Goal: Navigation & Orientation: Find specific page/section

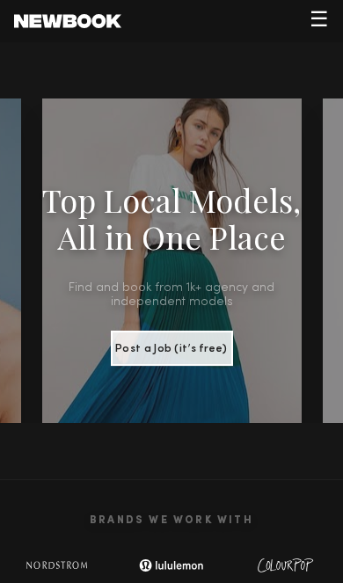
click at [311, 18] on span "☰" at bounding box center [318, 21] width 19 height 21
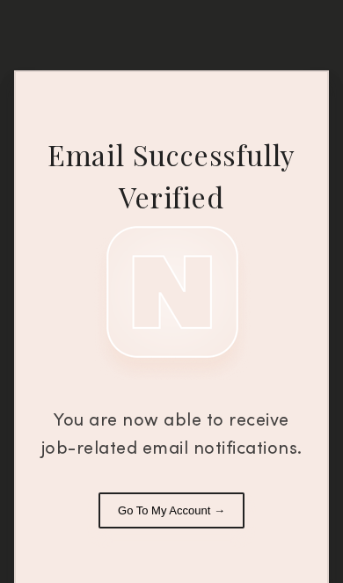
click at [187, 494] on button "Go To My Account →" at bounding box center [171, 510] width 146 height 36
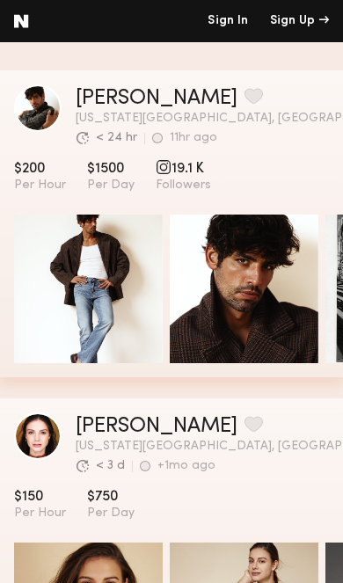
click at [236, 19] on link "Sign In" at bounding box center [227, 21] width 40 height 12
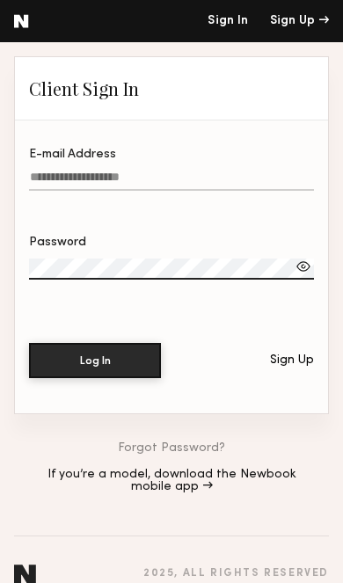
click at [209, 176] on input "E-mail Address" at bounding box center [171, 181] width 285 height 20
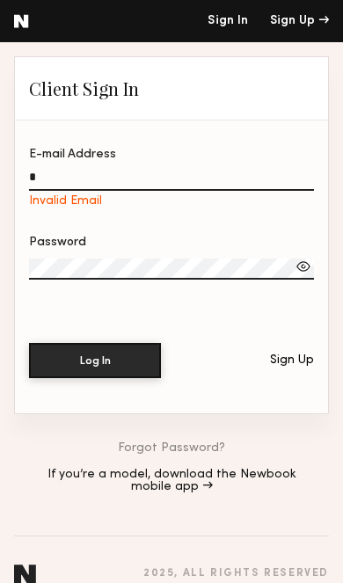
click at [221, 182] on input "*" at bounding box center [171, 181] width 285 height 20
type input "**********"
click at [63, 262] on label "Password" at bounding box center [171, 266] width 285 height 61
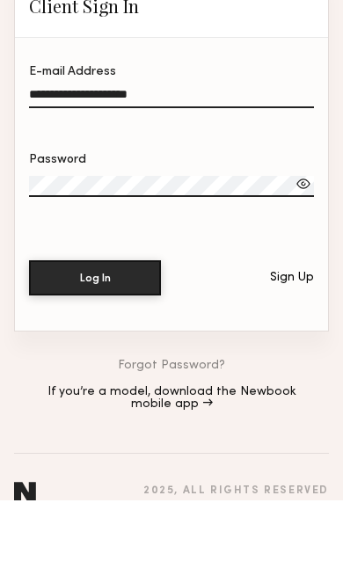
click at [303, 258] on div at bounding box center [303, 267] width 18 height 18
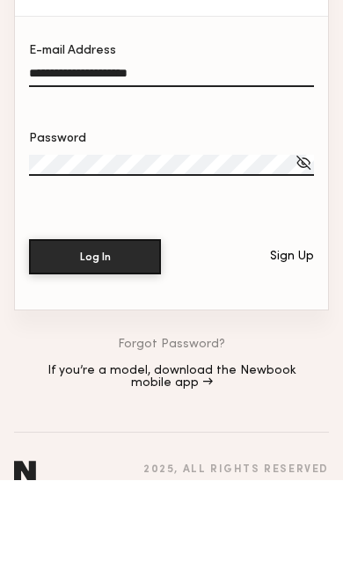
click at [61, 343] on button "Log In" at bounding box center [95, 360] width 132 height 35
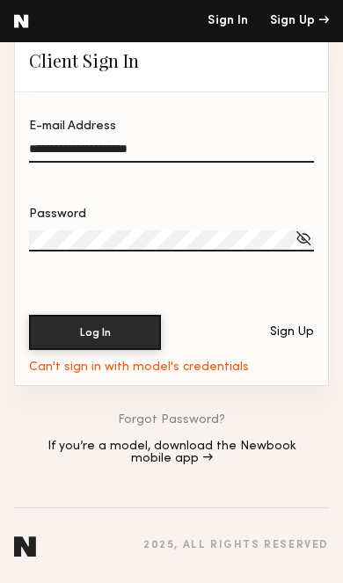
click at [171, 217] on label "Password" at bounding box center [171, 238] width 285 height 61
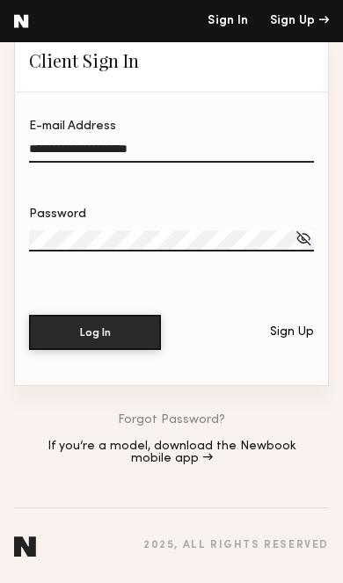
scroll to position [0, 0]
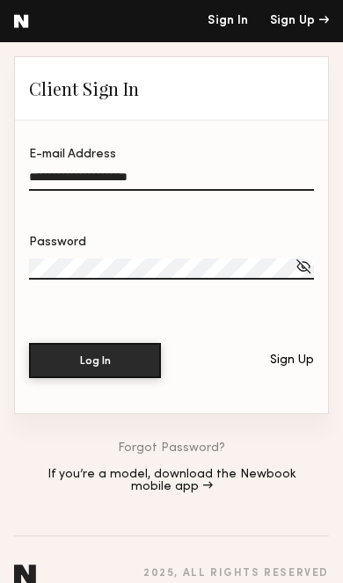
click at [30, 11] on header "Sign In Sign Up" at bounding box center [171, 21] width 343 height 42
click at [23, 26] on link at bounding box center [21, 21] width 15 height 14
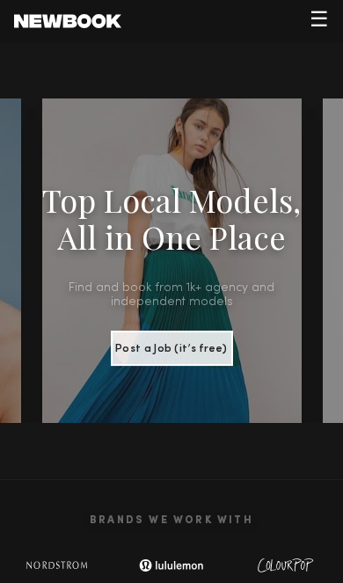
click at [312, 27] on span "☰" at bounding box center [318, 21] width 19 height 21
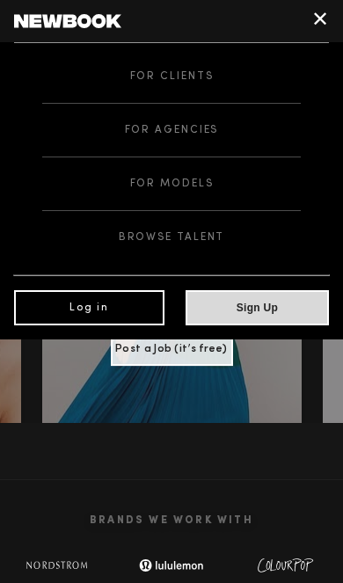
click at [196, 184] on span "For Models" at bounding box center [171, 183] width 83 height 11
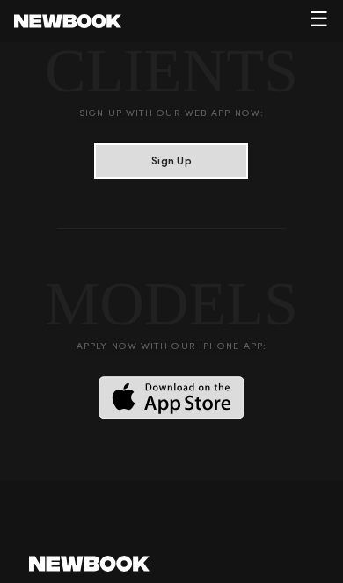
scroll to position [4088, 0]
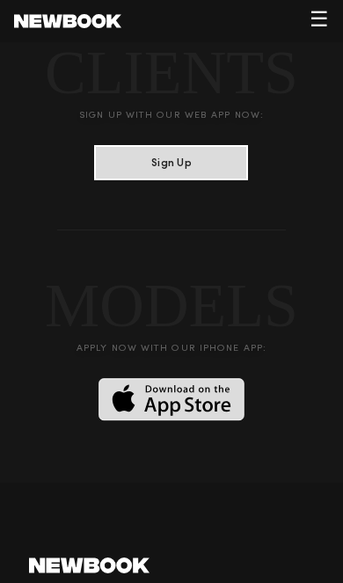
click at [195, 378] on img at bounding box center [171, 399] width 146 height 43
